Goal: Task Accomplishment & Management: Manage account settings

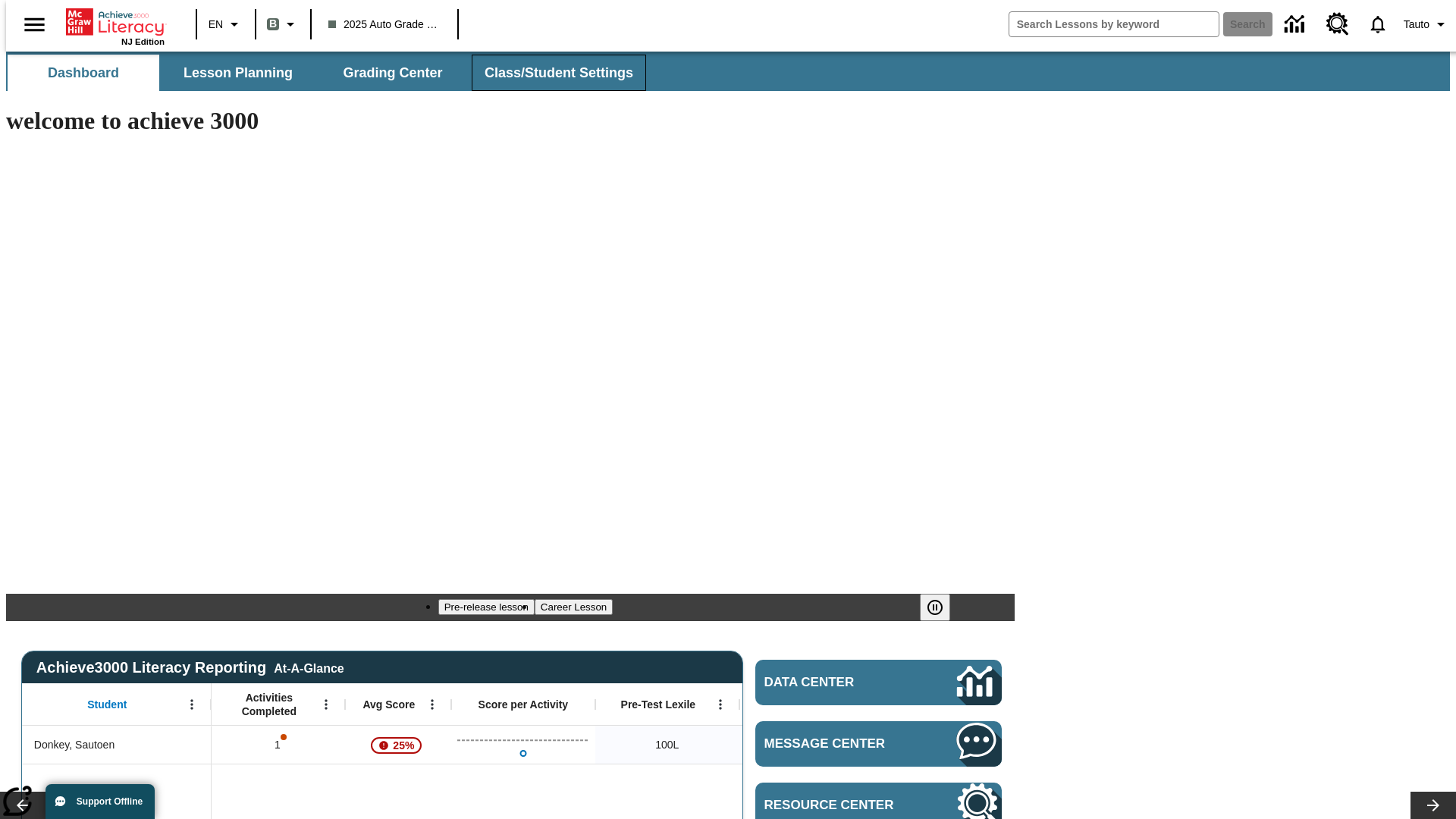
click at [550, 73] on span "Class/Student Settings" at bounding box center [558, 73] width 149 height 17
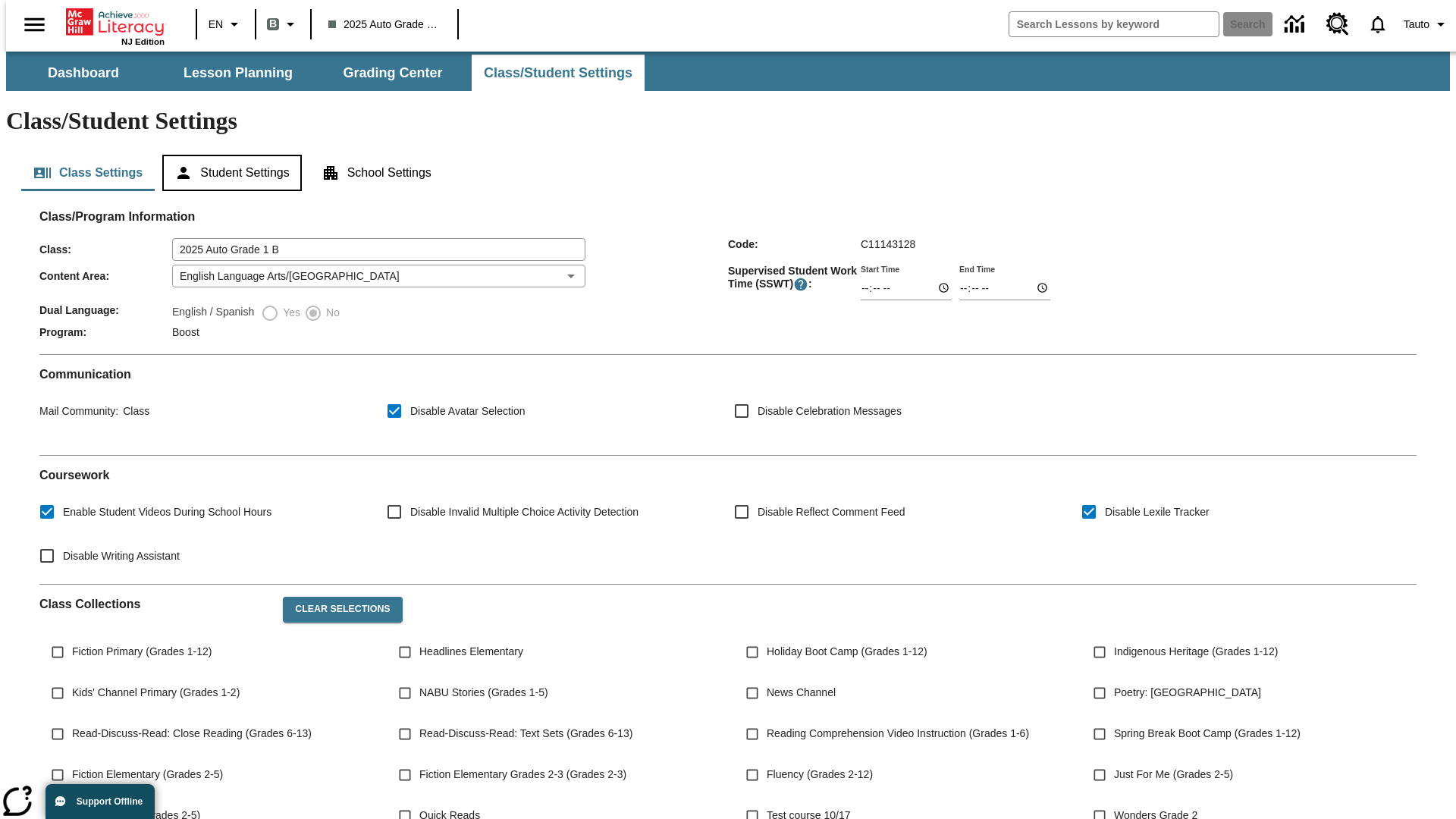
click at [229, 155] on button "Student Settings" at bounding box center [232, 173] width 139 height 36
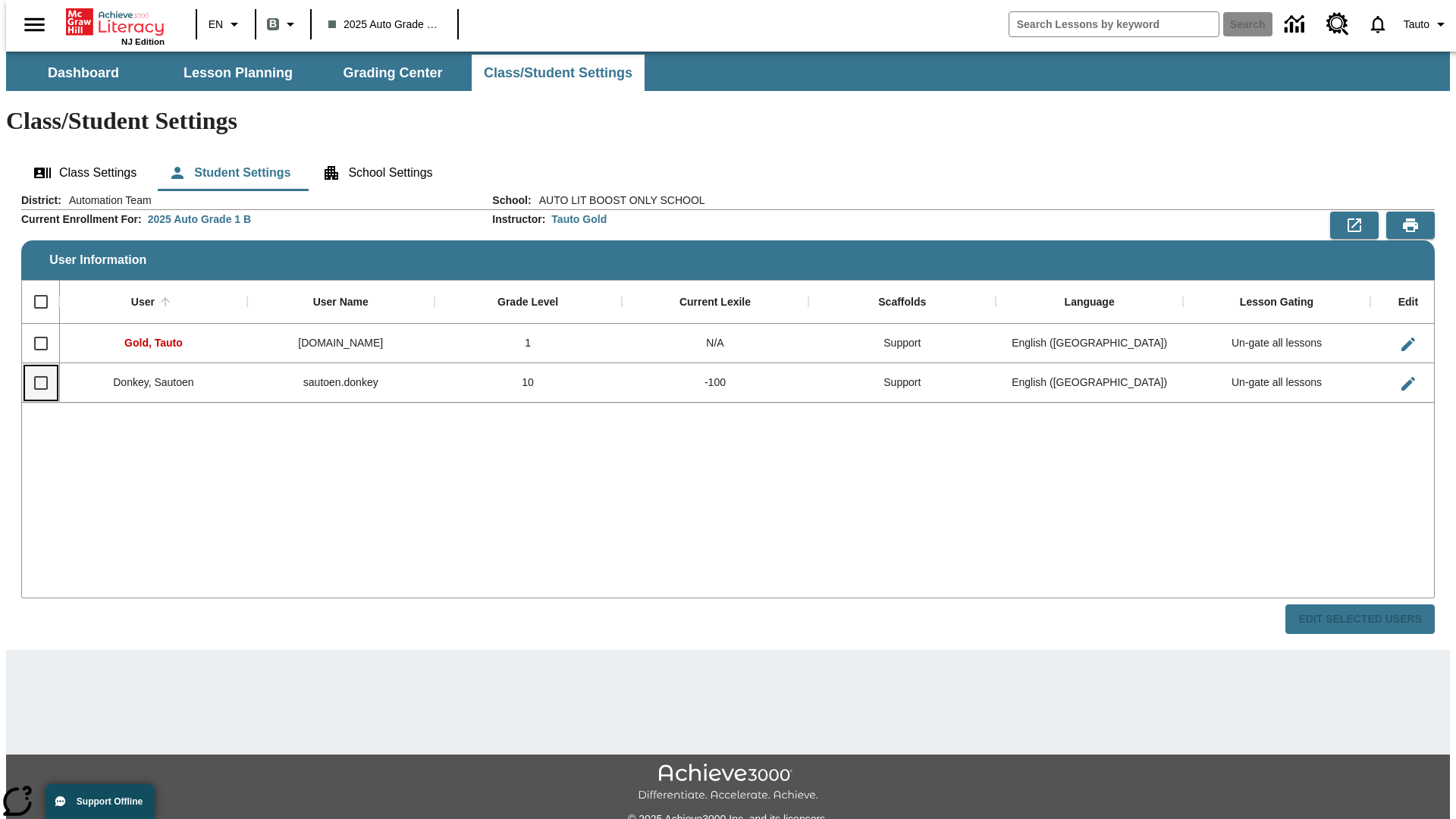
click at [34, 368] on input "Select row" at bounding box center [41, 384] width 32 height 32
checkbox input "true"
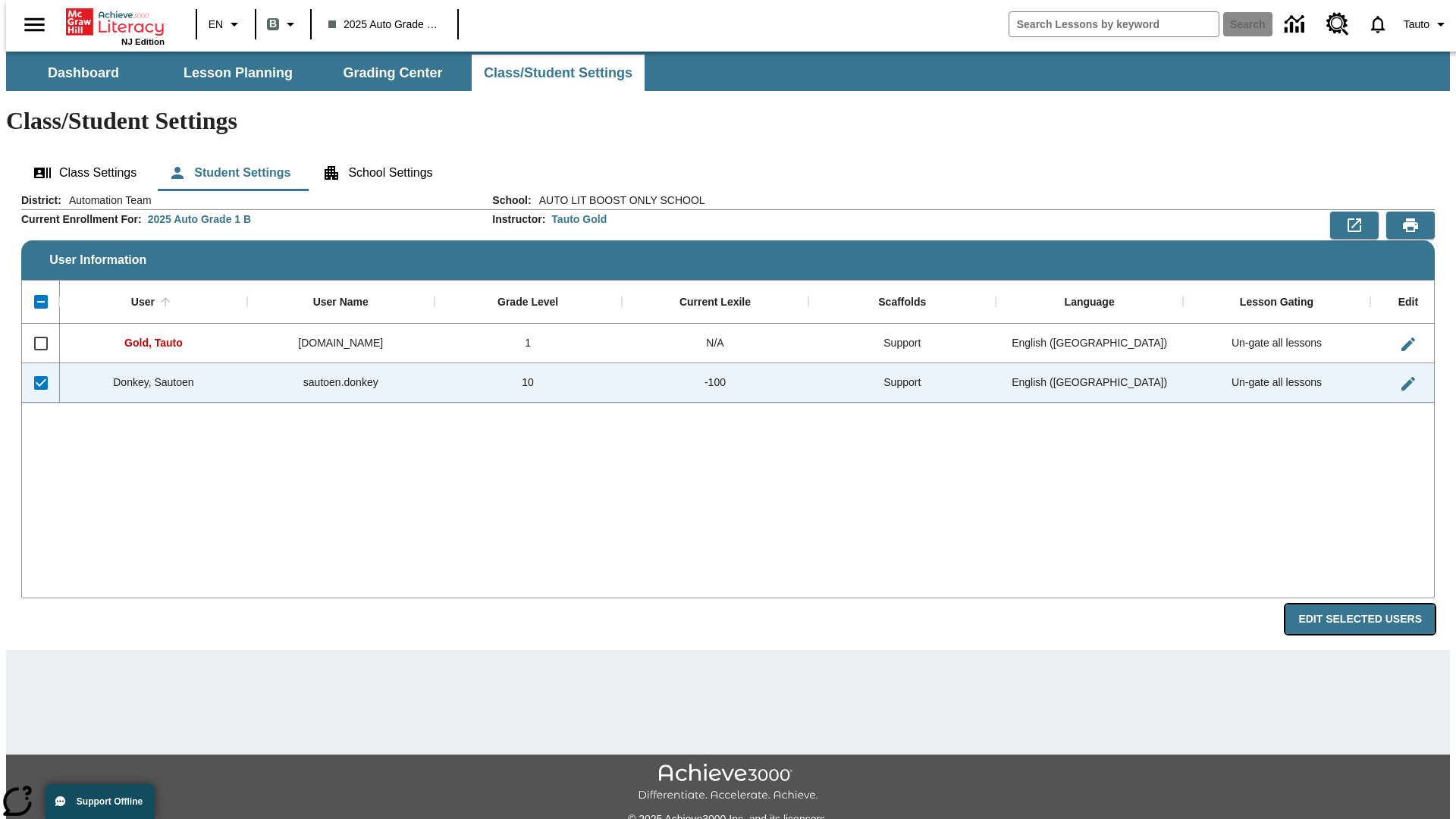
click at [1372, 604] on button "Edit Selected Users" at bounding box center [1360, 619] width 150 height 30
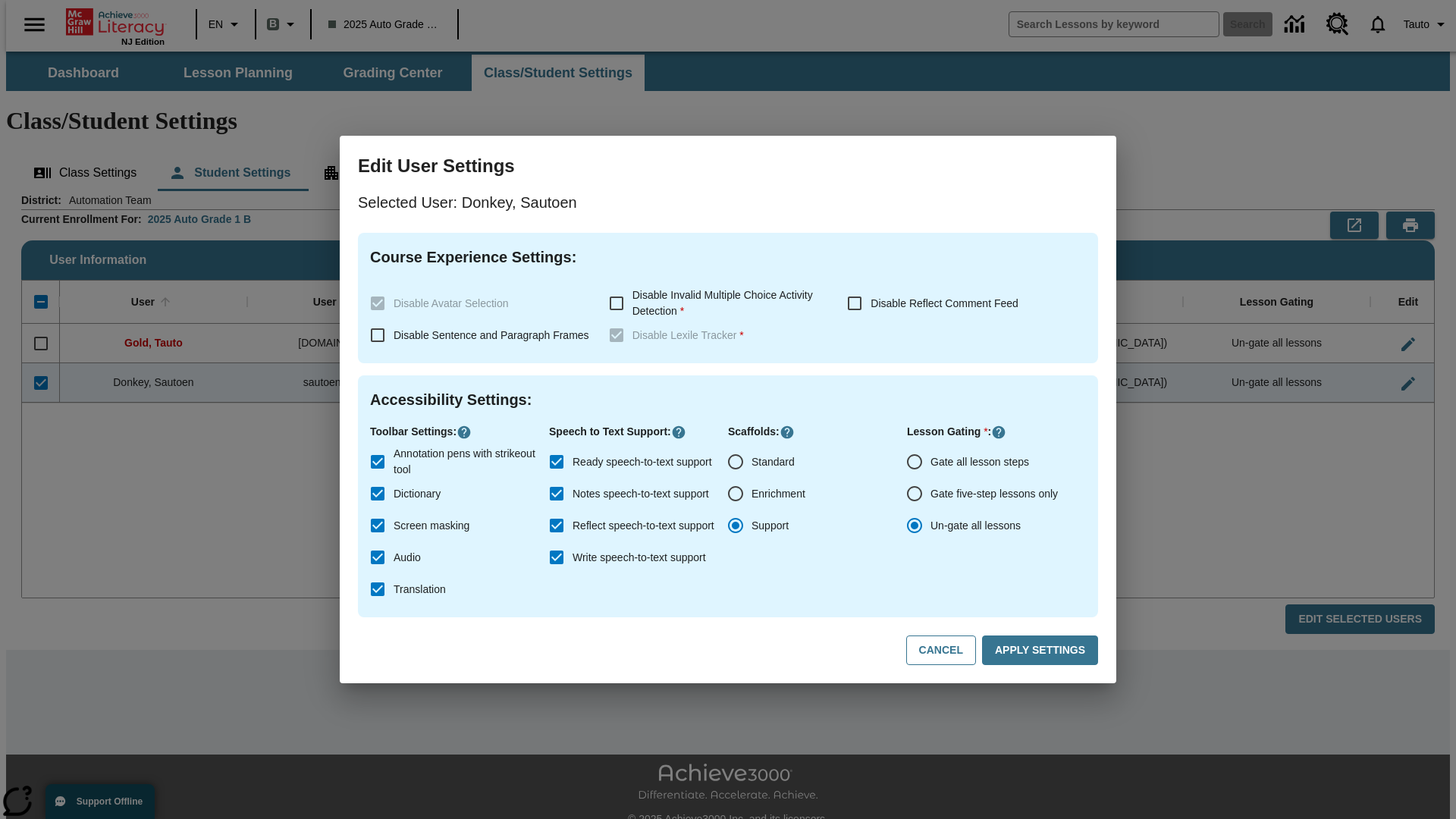
click at [915, 461] on input "Gate all lesson steps" at bounding box center [915, 462] width 32 height 32
radio input "true"
click at [1043, 651] on button "Apply Settings" at bounding box center [1040, 650] width 116 height 30
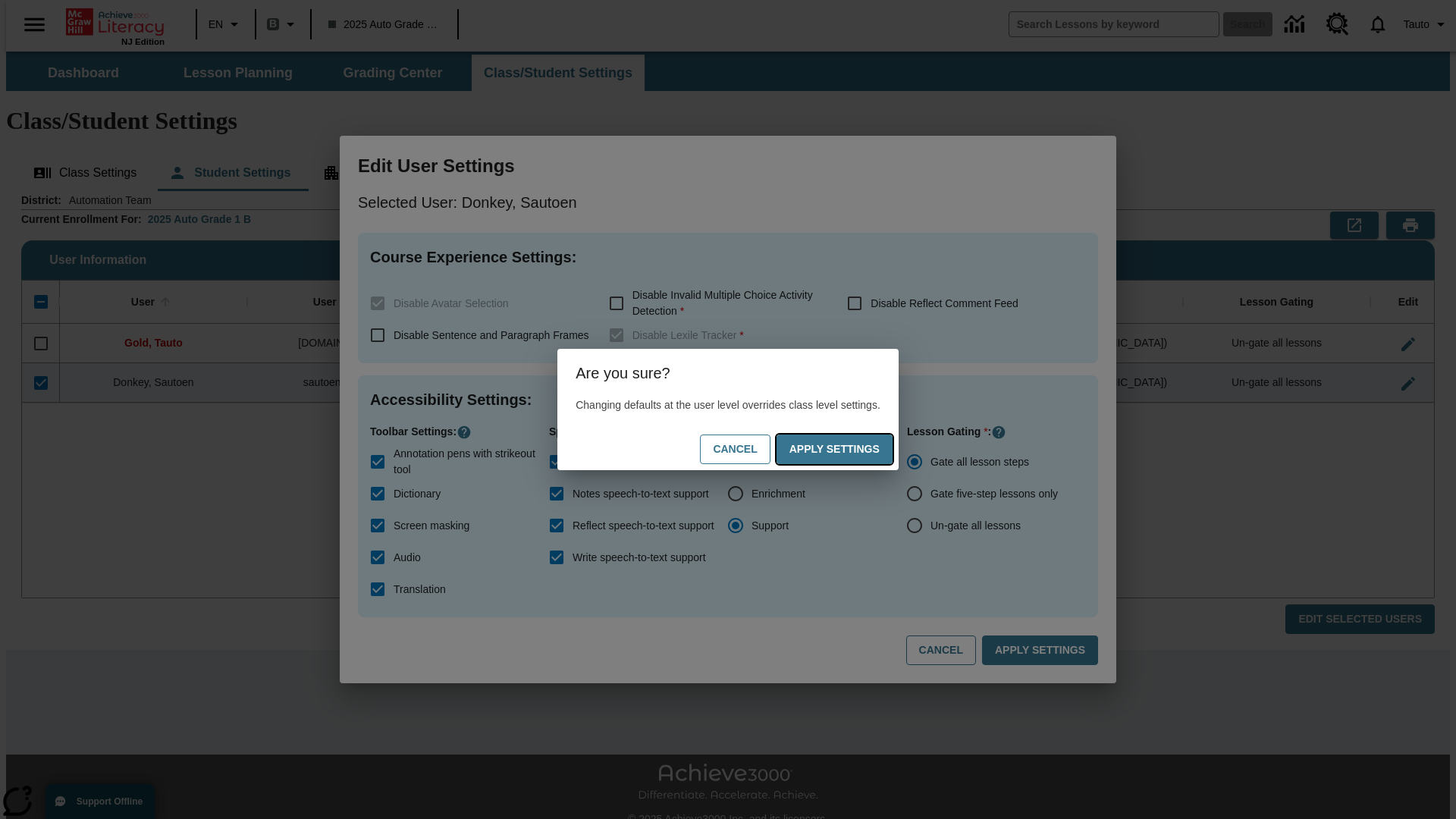
click at [850, 449] on button "Apply Settings" at bounding box center [835, 449] width 116 height 30
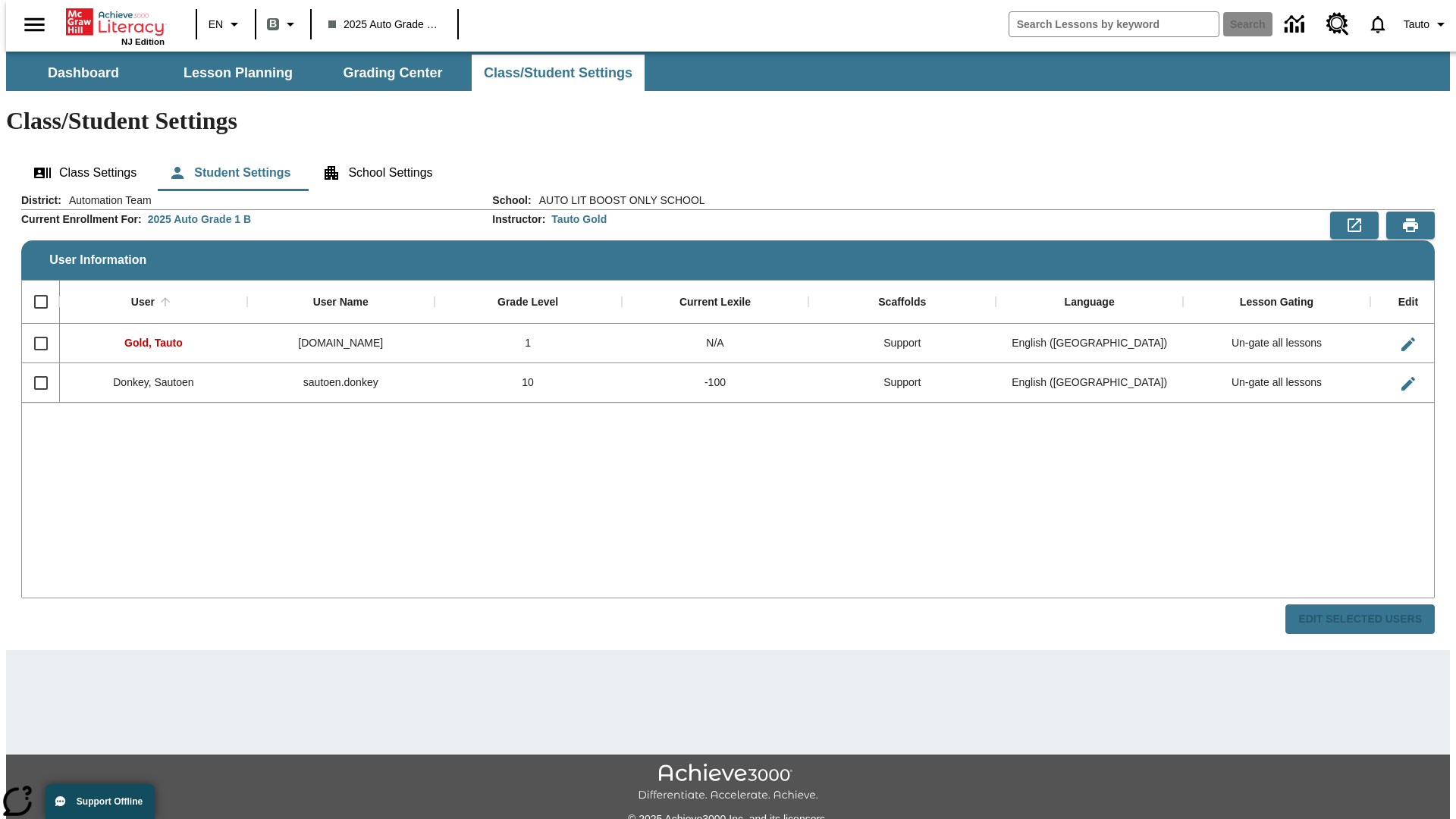
checkbox input "false"
click at [34, 368] on input "Select row" at bounding box center [41, 384] width 32 height 32
checkbox input "true"
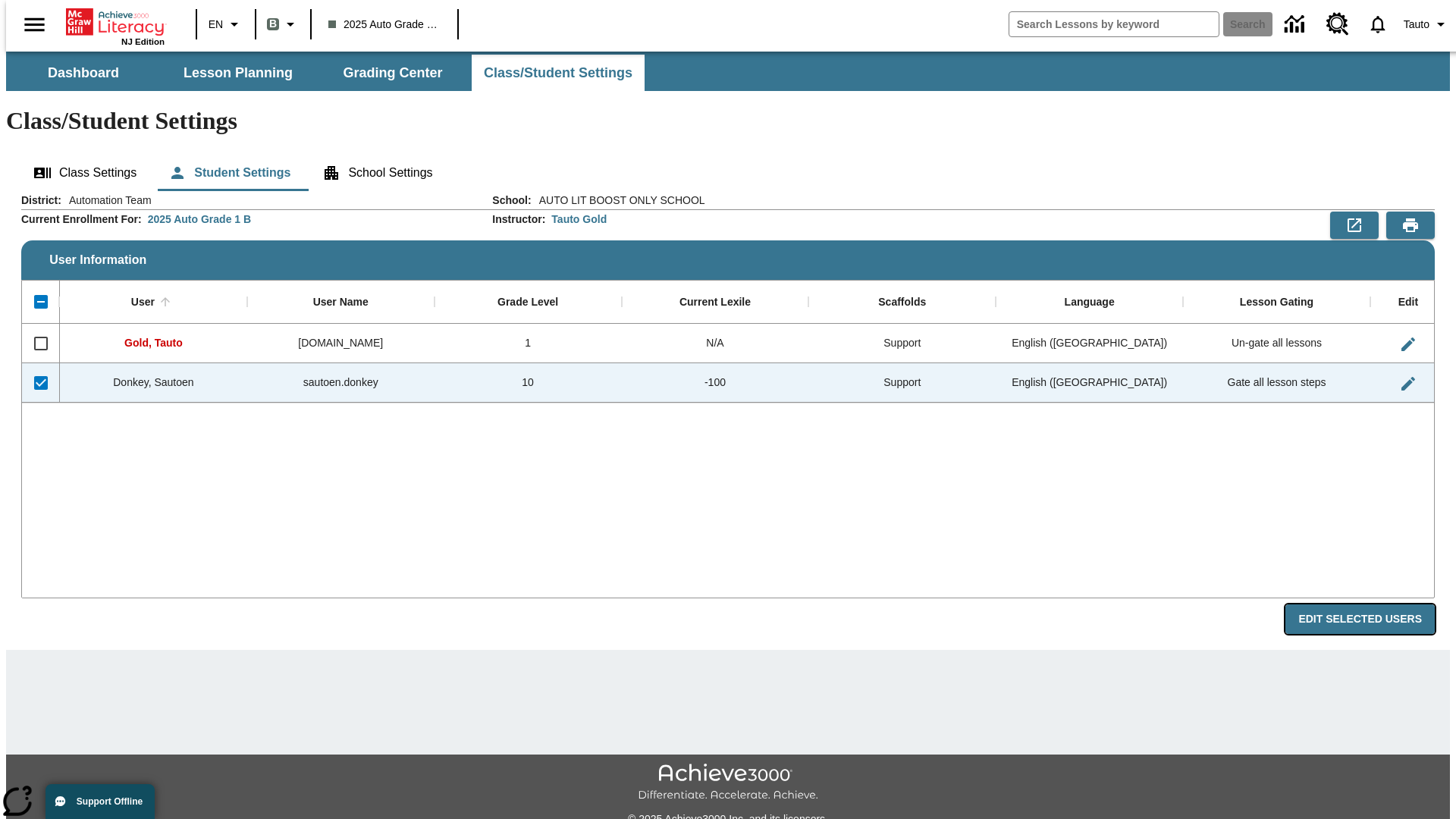
click at [1372, 604] on button "Edit Selected Users" at bounding box center [1360, 619] width 150 height 30
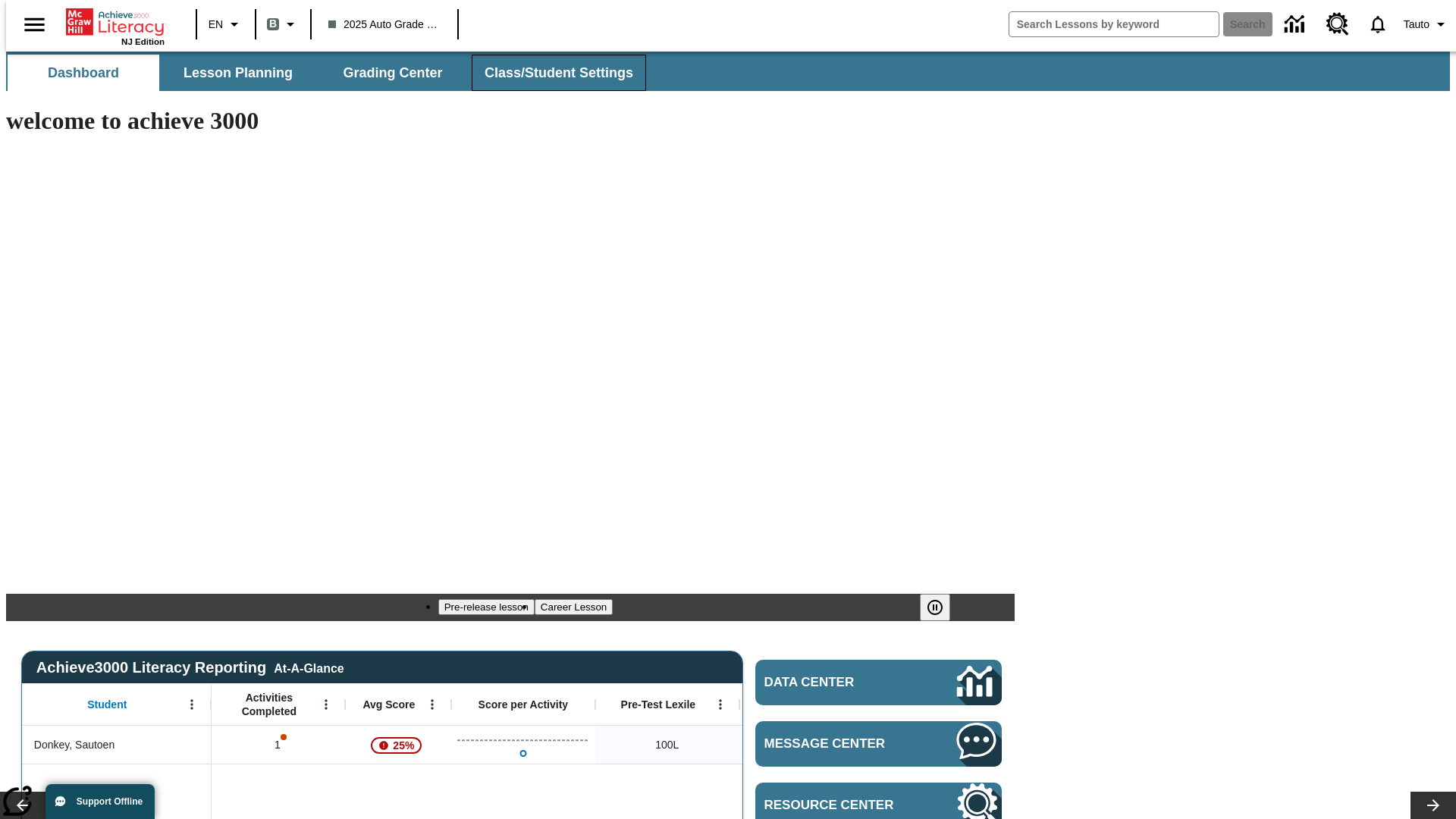
click at [550, 73] on span "Class/Student Settings" at bounding box center [558, 73] width 149 height 17
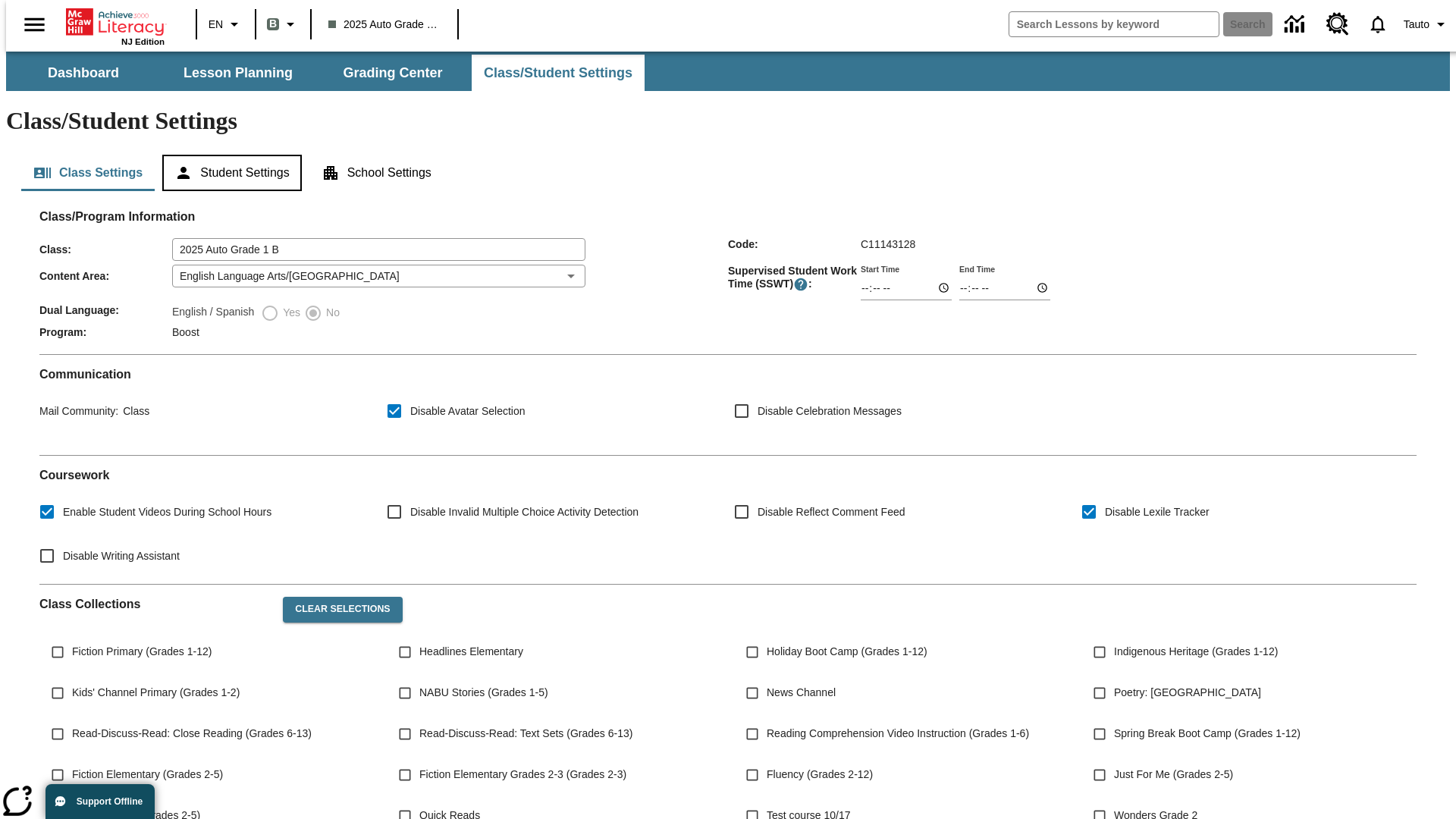
click at [229, 155] on button "Student Settings" at bounding box center [232, 173] width 139 height 36
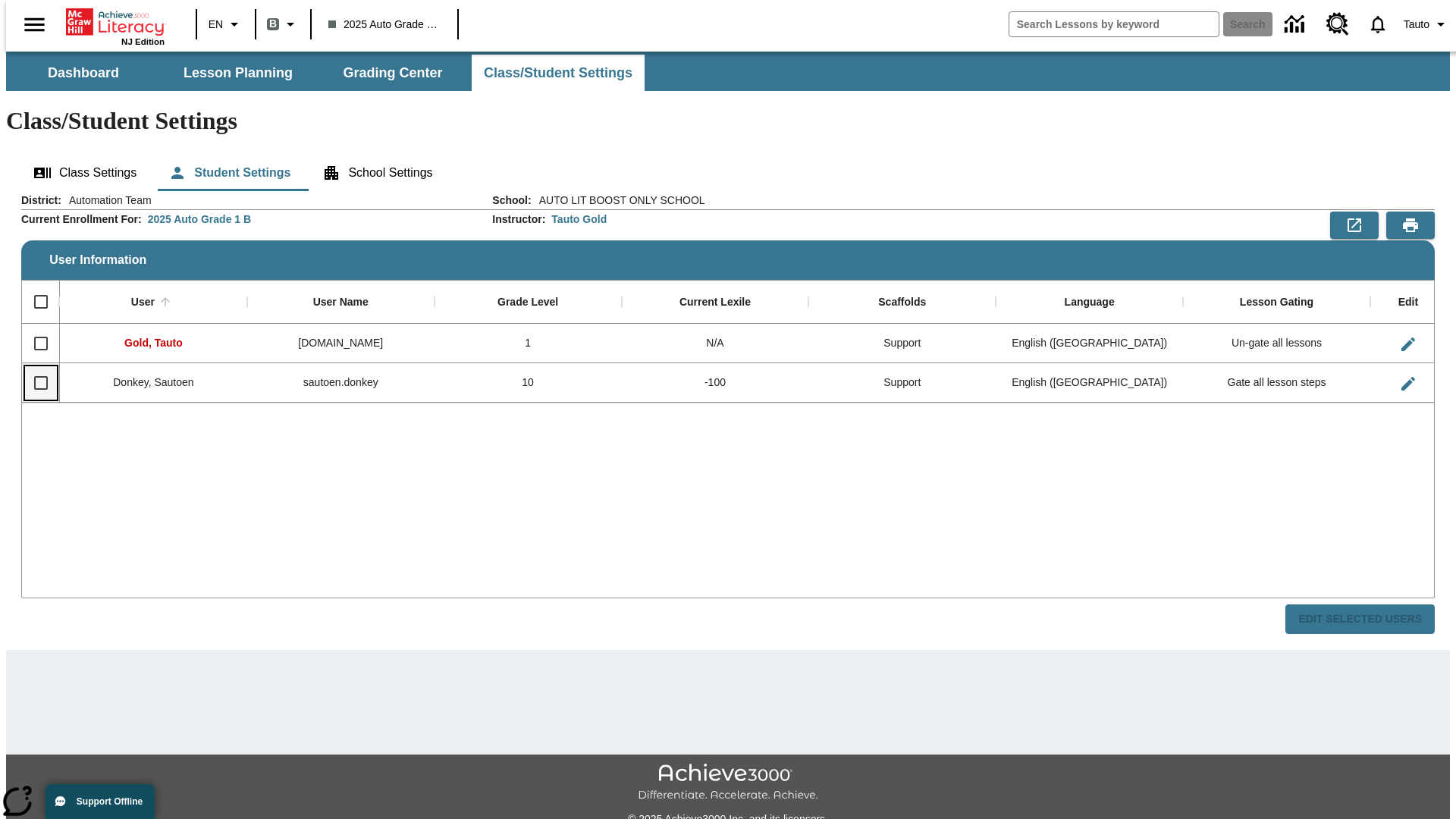
click at [34, 368] on input "Select row" at bounding box center [41, 384] width 32 height 32
checkbox input "true"
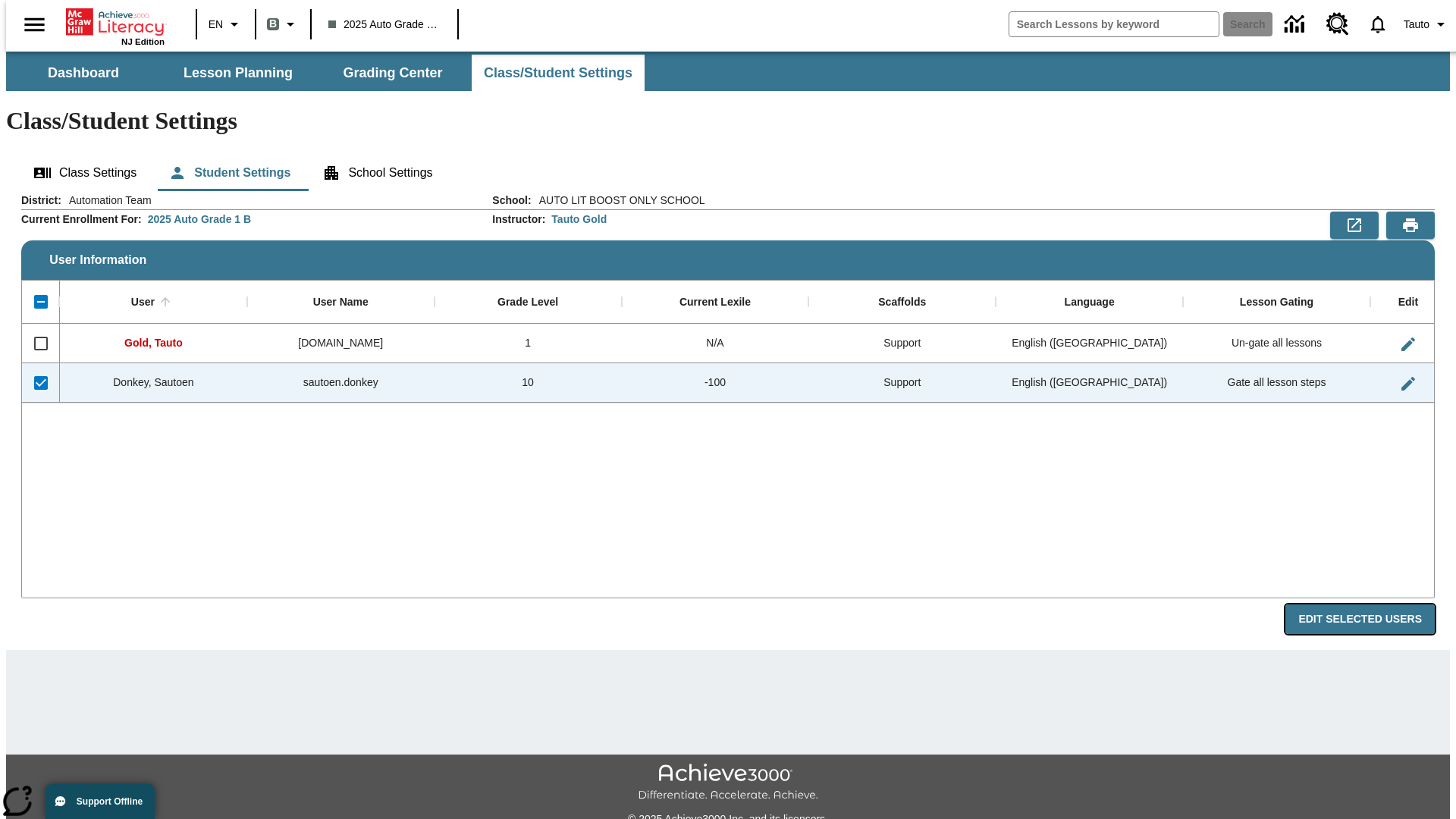
click at [1372, 604] on button "Edit Selected Users" at bounding box center [1360, 619] width 150 height 30
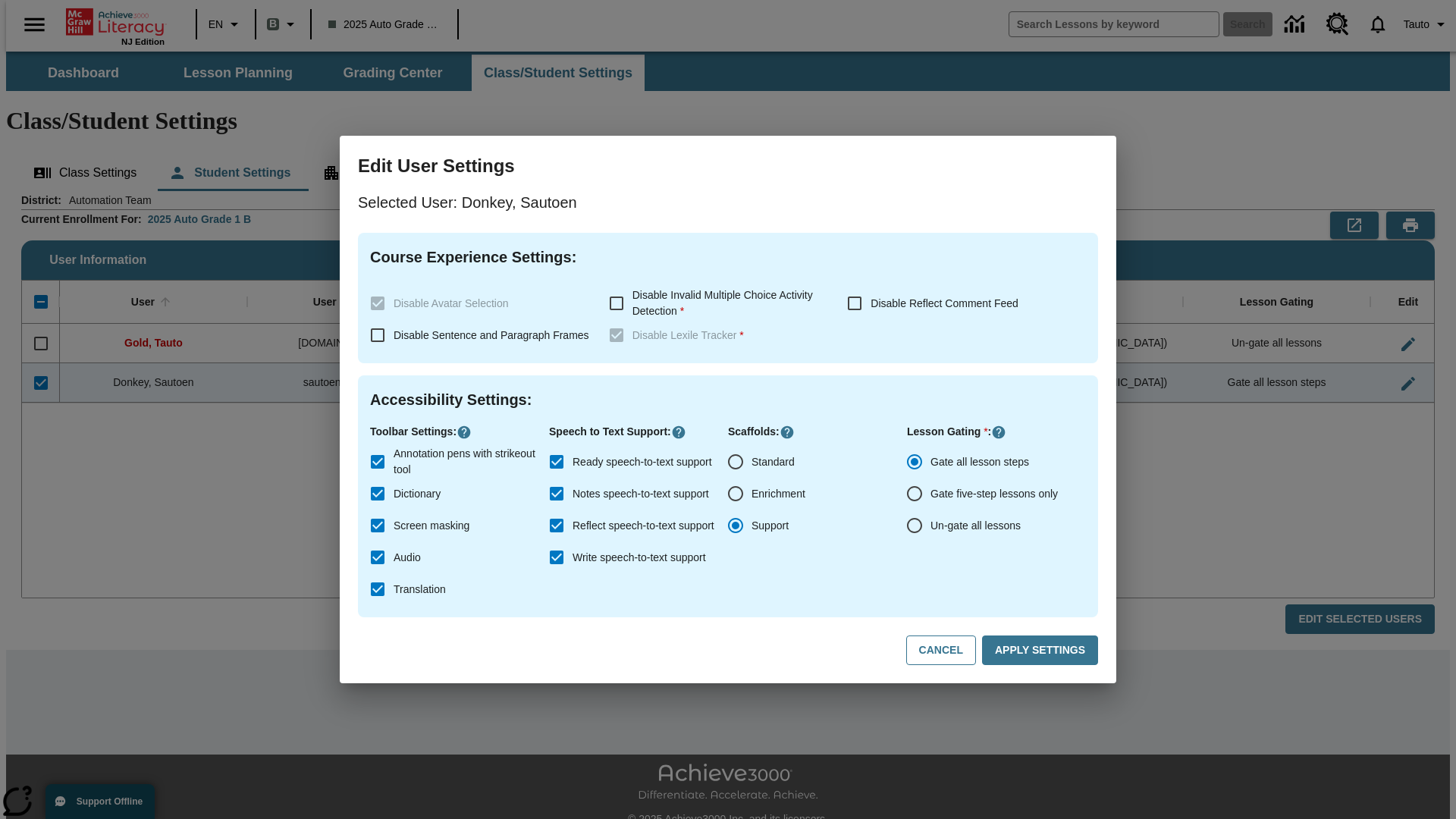
click at [915, 525] on input "Un-gate all lessons" at bounding box center [915, 525] width 32 height 32
radio input "true"
click at [1043, 651] on button "Apply Settings" at bounding box center [1040, 650] width 116 height 30
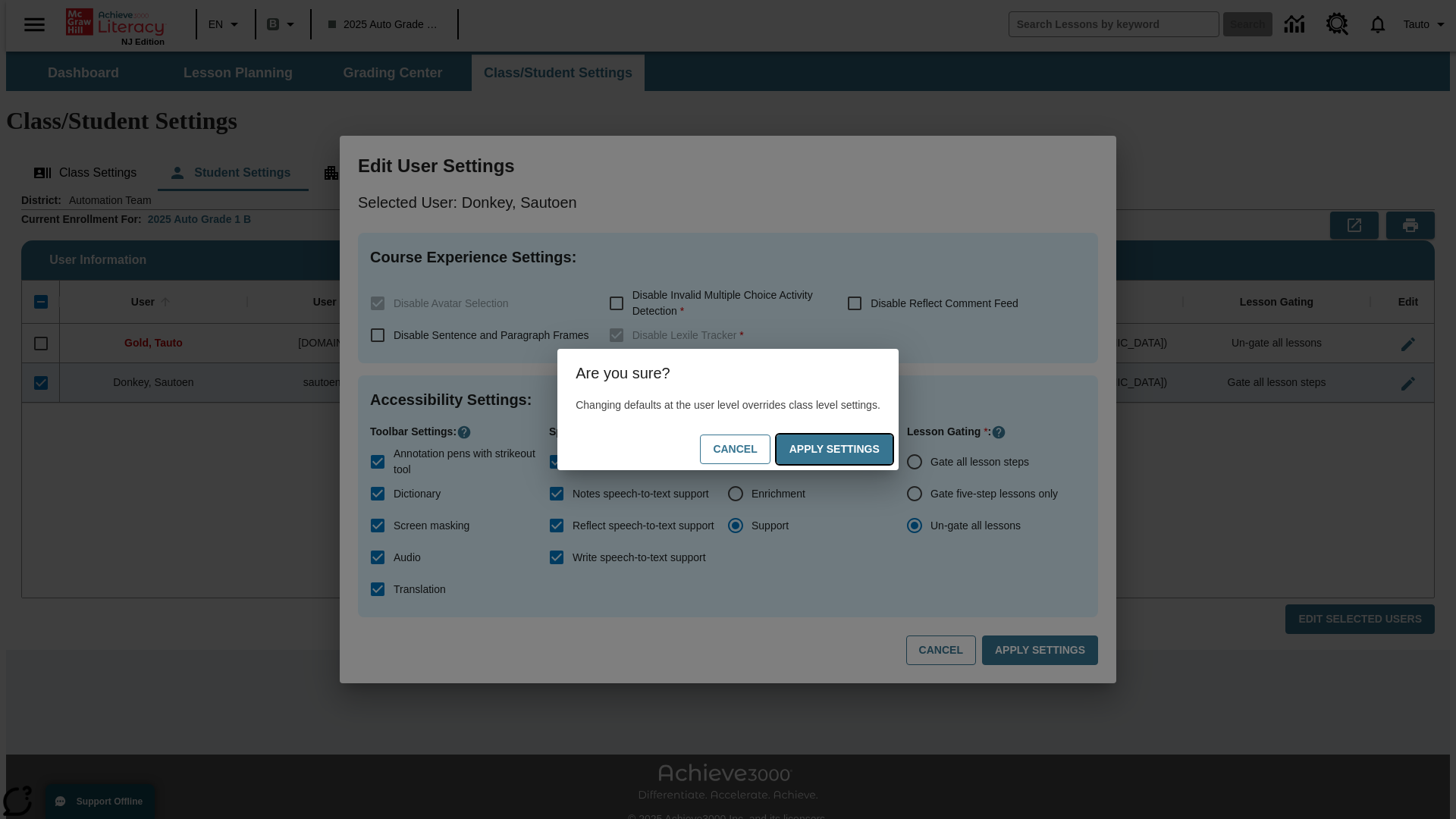
click at [850, 449] on button "Apply Settings" at bounding box center [835, 449] width 116 height 30
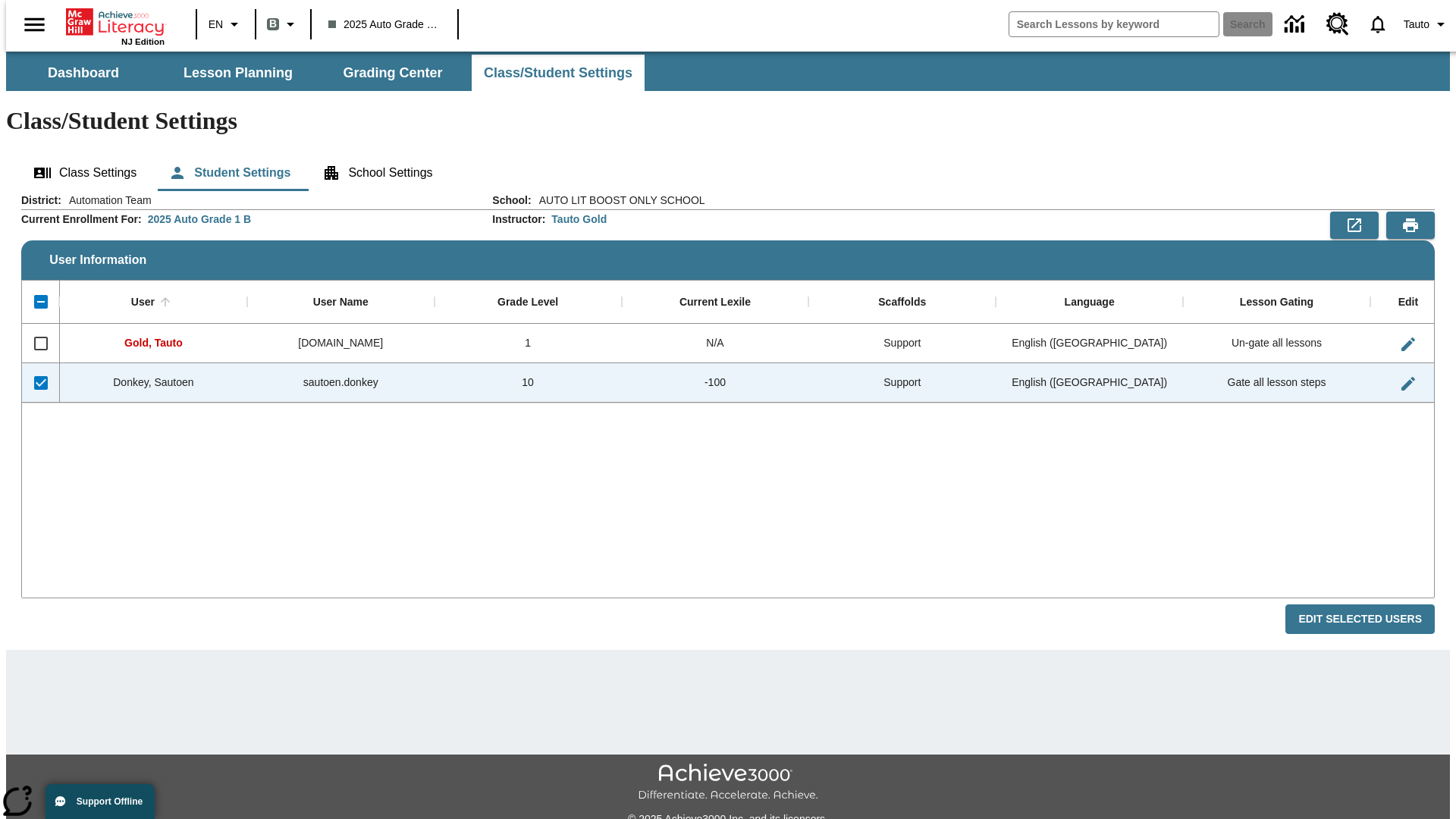
checkbox input "false"
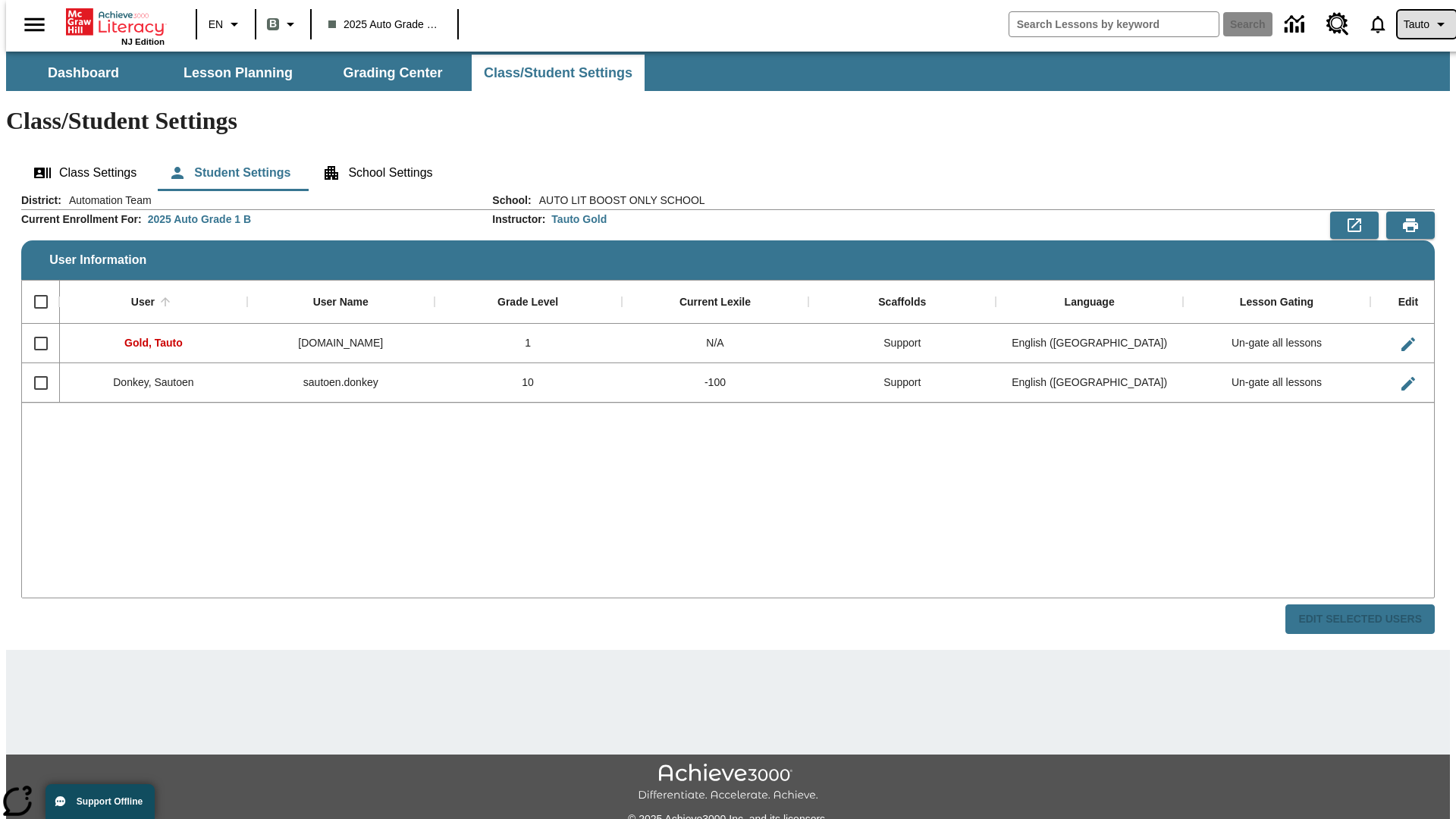
click at [1419, 24] on span "Tauto" at bounding box center [1417, 25] width 26 height 16
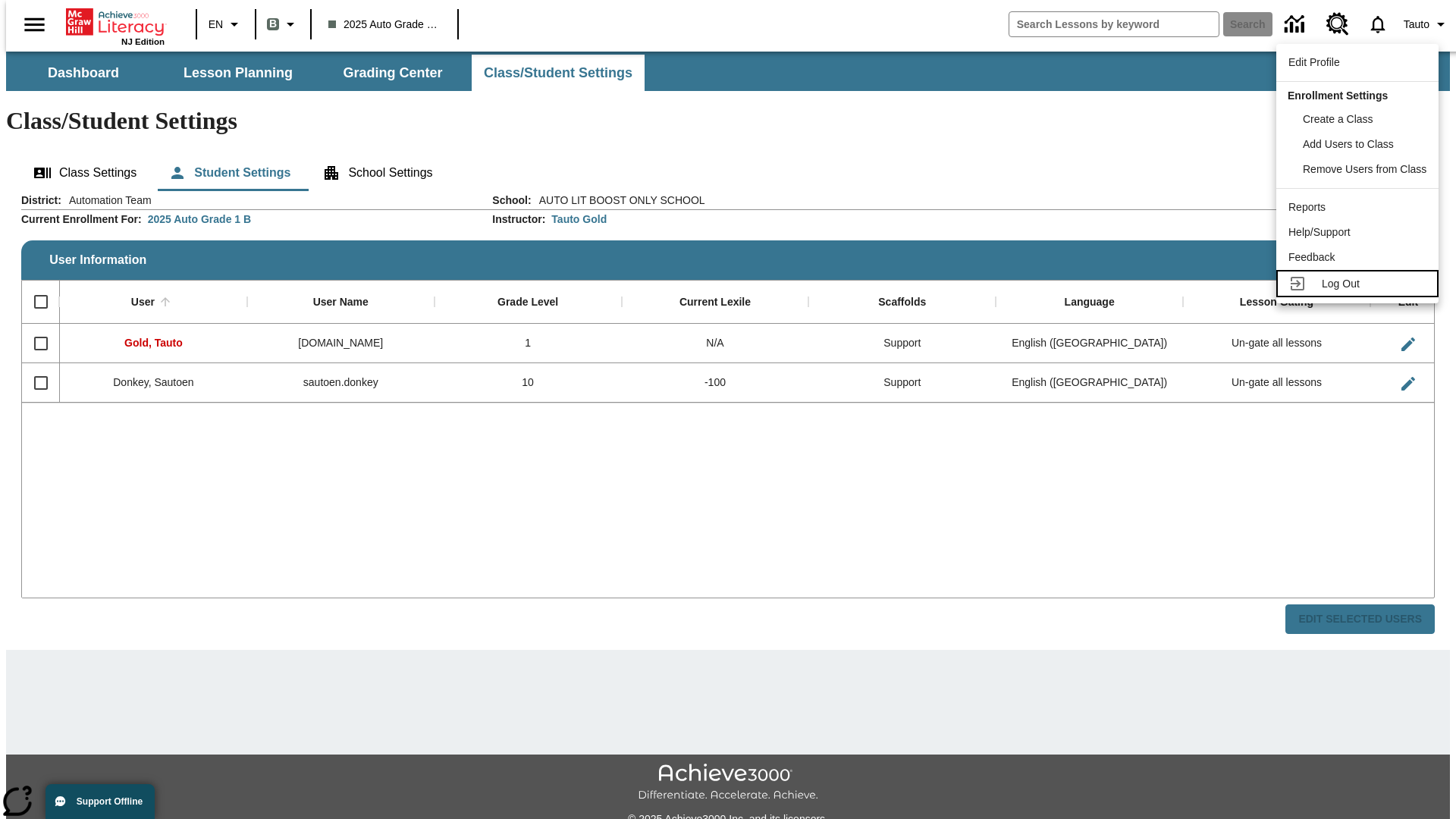
click at [1360, 284] on span "Log Out" at bounding box center [1341, 284] width 38 height 12
